Goal: Information Seeking & Learning: Check status

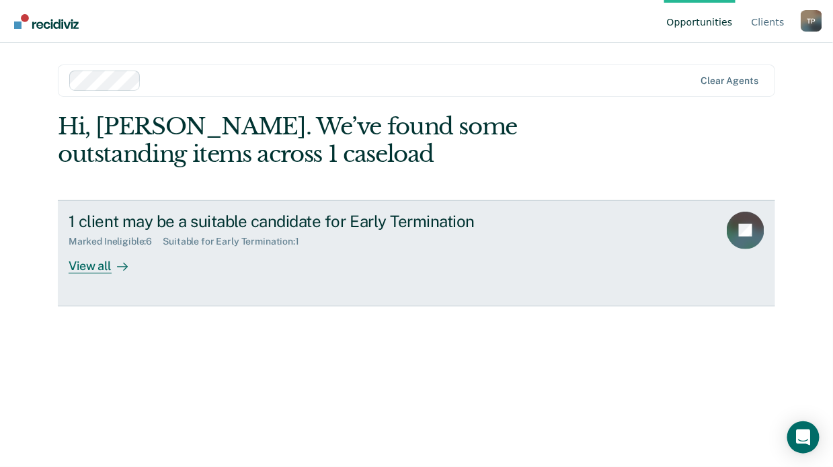
click at [87, 266] on div "View all" at bounding box center [106, 260] width 75 height 26
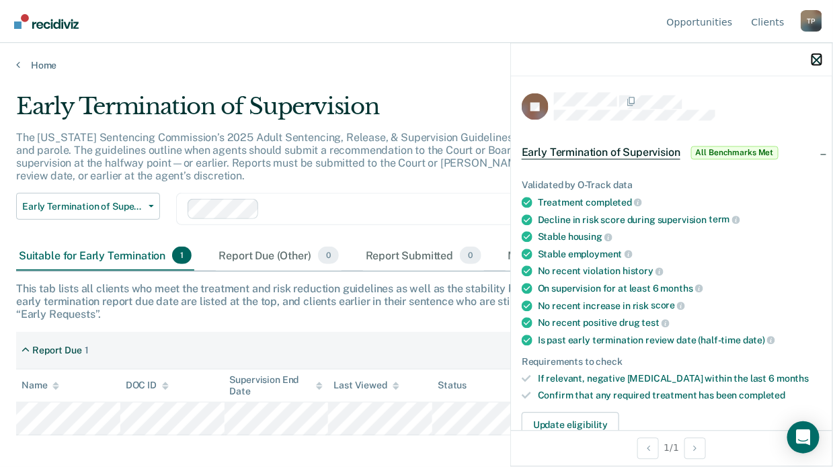
click at [814, 56] on icon "button" at bounding box center [816, 59] width 9 height 9
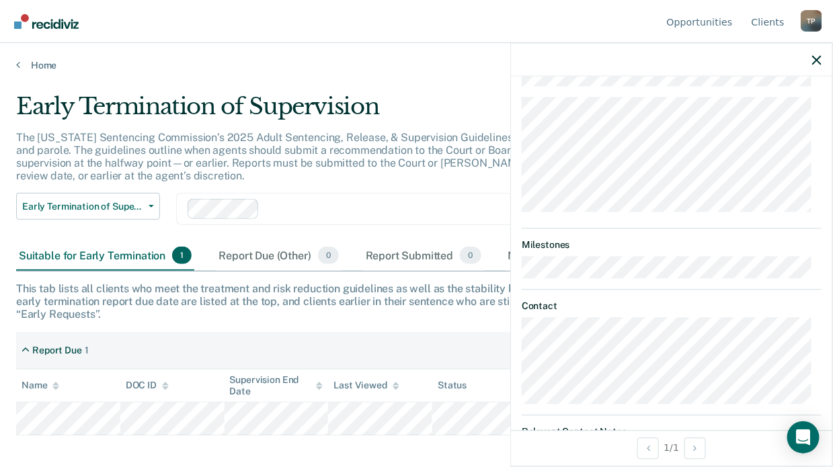
scroll to position [470, 0]
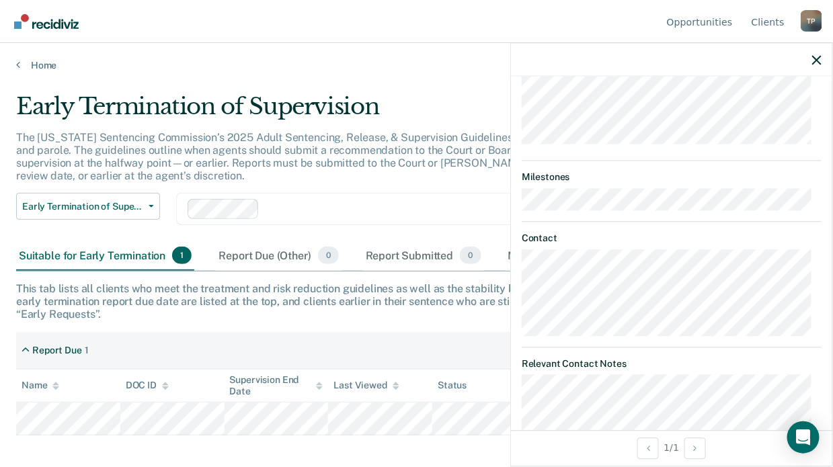
drag, startPoint x: 395, startPoint y: 333, endPoint x: 368, endPoint y: 348, distance: 31.3
click at [393, 333] on div "Report Due 1" at bounding box center [416, 351] width 801 height 38
click at [461, 338] on div "Report Due 1" at bounding box center [416, 351] width 801 height 38
click at [462, 336] on div "Report Due 1" at bounding box center [416, 351] width 801 height 38
click at [818, 62] on icon "button" at bounding box center [816, 59] width 9 height 9
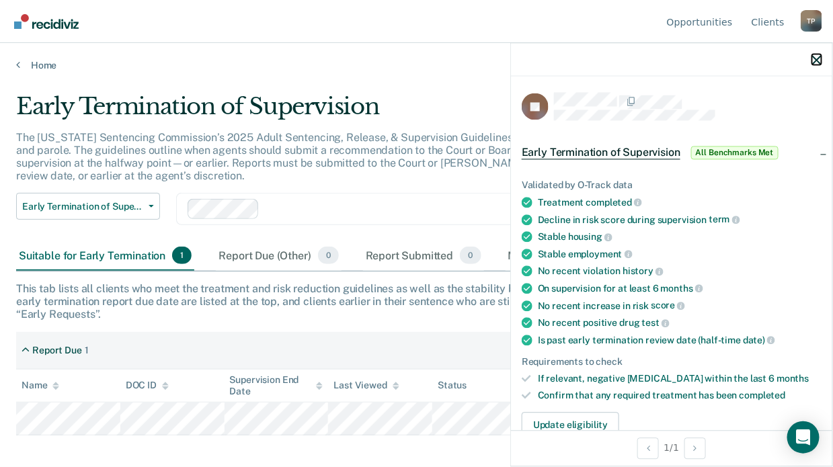
click at [819, 56] on icon "button" at bounding box center [816, 59] width 9 height 9
